Goal: Information Seeking & Learning: Learn about a topic

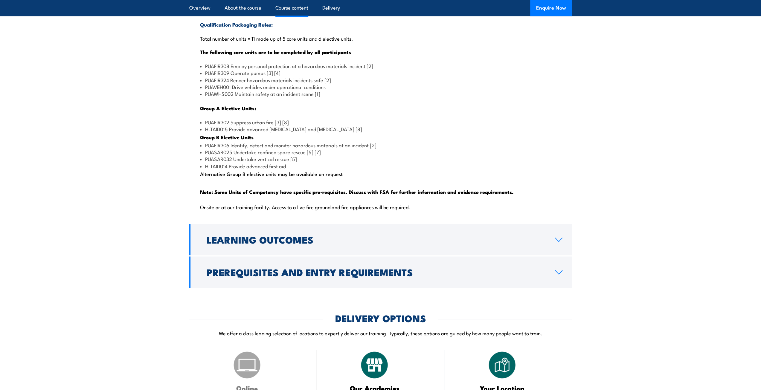
scroll to position [568, 0]
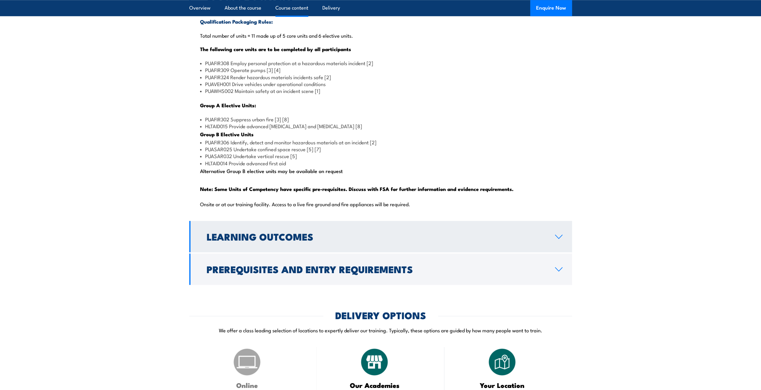
click at [285, 233] on div "Course Content Qualification Packaging Rules: Total number of units = 11 made u…" at bounding box center [380, 133] width 383 height 304
click at [288, 241] on h2 "Learning Outcomes" at bounding box center [376, 236] width 339 height 8
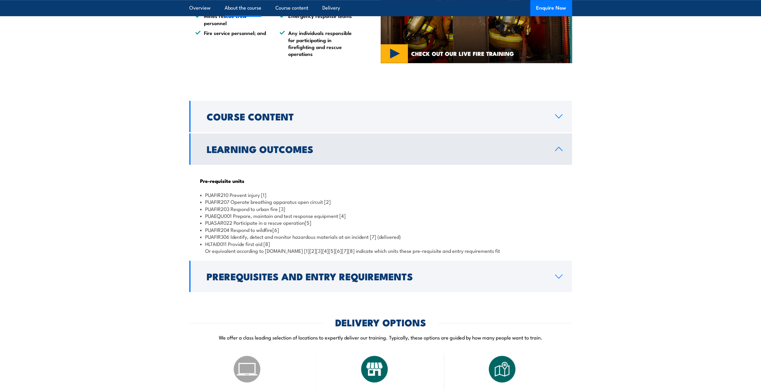
scroll to position [449, 0]
drag, startPoint x: 232, startPoint y: 223, endPoint x: 281, endPoint y: 224, distance: 49.0
click at [281, 213] on li "PUAFIR203 Respond to urban fire [3]" at bounding box center [380, 209] width 361 height 7
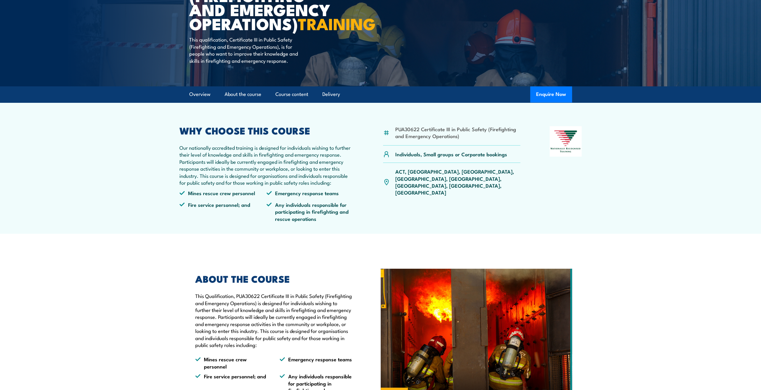
scroll to position [0, 0]
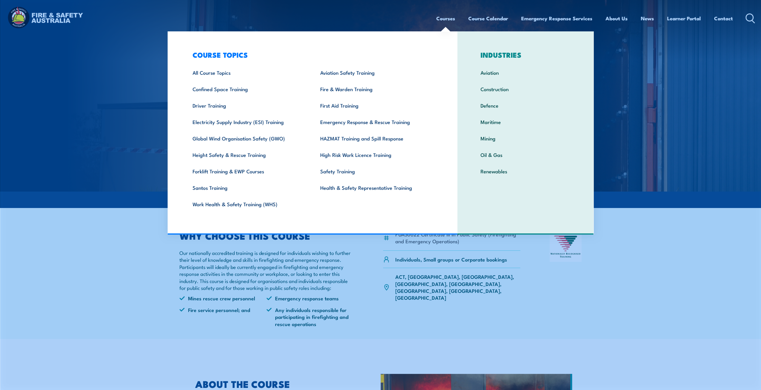
click at [437, 16] on link "Courses" at bounding box center [445, 18] width 19 height 16
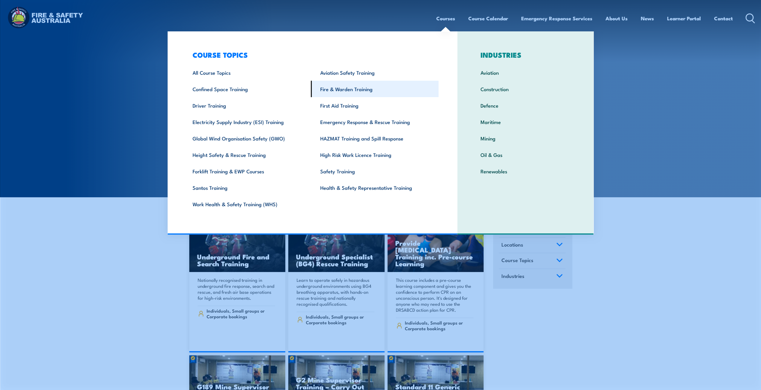
click at [343, 85] on link "Fire & Warden Training" at bounding box center [375, 89] width 128 height 16
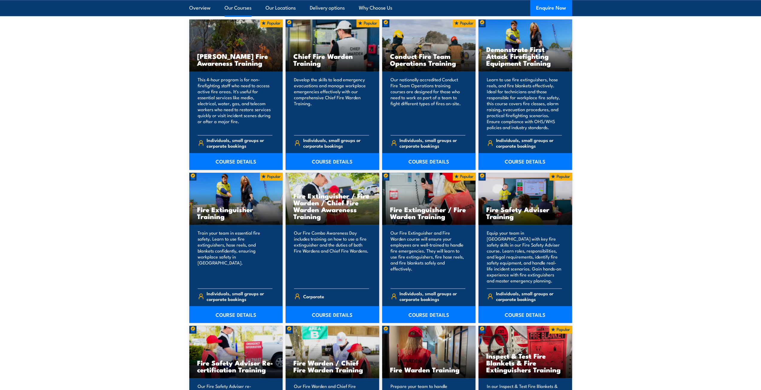
scroll to position [508, 0]
